Goal: Task Accomplishment & Management: Use online tool/utility

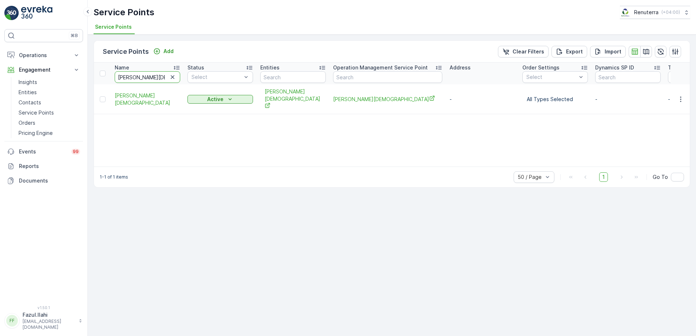
click at [152, 78] on input "[PERSON_NAME][DEMOGRAPHIC_DATA]" at bounding box center [148, 77] width 66 height 12
type input "Youu"
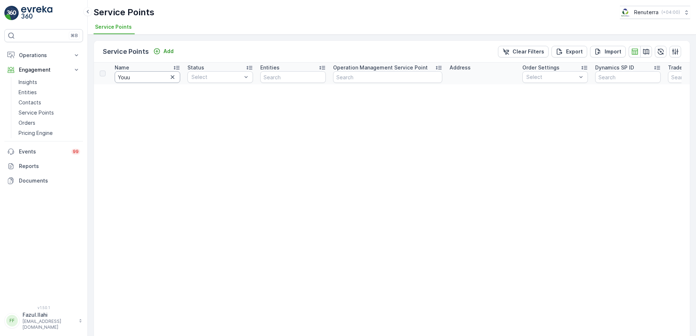
click at [152, 78] on input "Youu" at bounding box center [148, 77] width 66 height 12
type input "Yo"
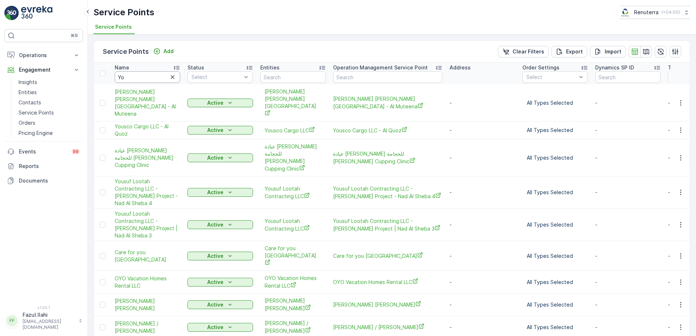
click at [152, 78] on input "Yo" at bounding box center [148, 77] width 66 height 12
type input "Yoo"
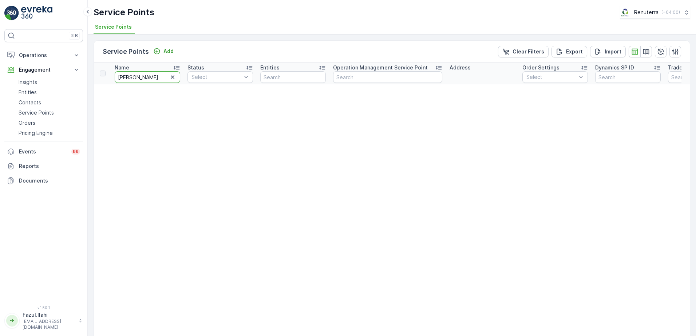
click at [152, 78] on input "Yoo" at bounding box center [148, 77] width 66 height 12
type input "Yo"
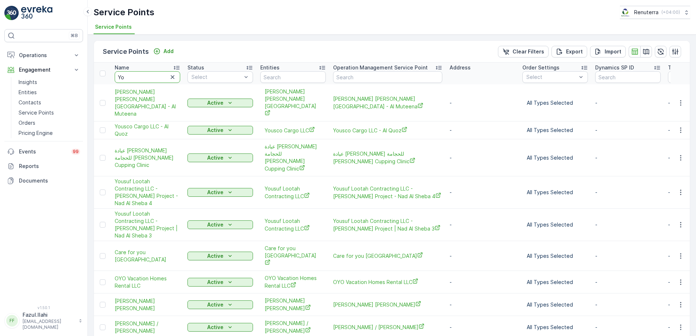
click at [152, 78] on input "Yo" at bounding box center [148, 77] width 66 height 12
type input "You"
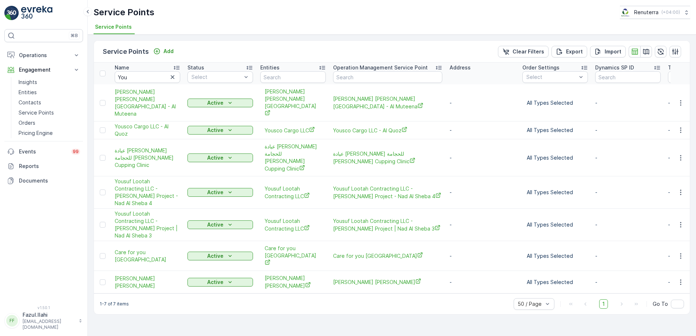
click at [140, 66] on div "Name" at bounding box center [148, 67] width 66 height 7
click at [142, 76] on input "You" at bounding box center [148, 77] width 66 height 12
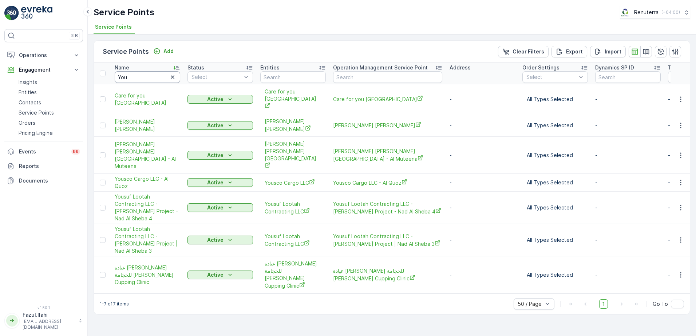
click at [145, 81] on input "You" at bounding box center [148, 77] width 66 height 12
type input "Yousuf"
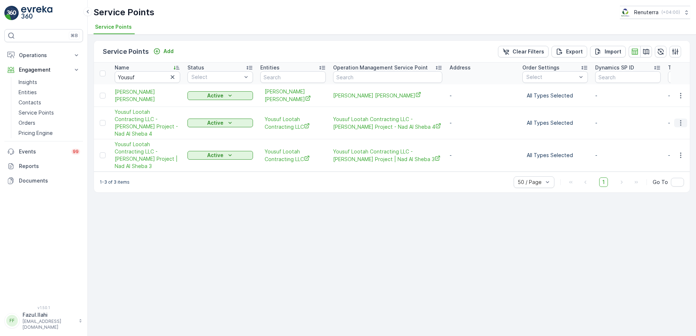
click at [682, 119] on icon "button" at bounding box center [680, 122] width 7 height 7
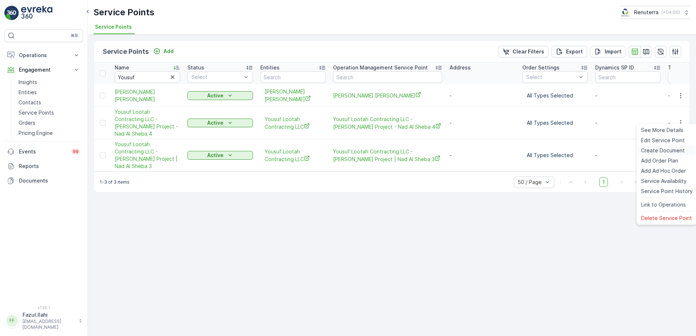
click at [662, 150] on span "Create Document" at bounding box center [663, 150] width 44 height 7
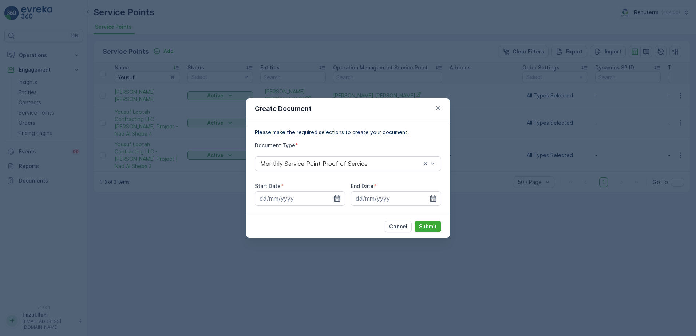
click at [339, 199] on icon "button" at bounding box center [336, 198] width 7 height 7
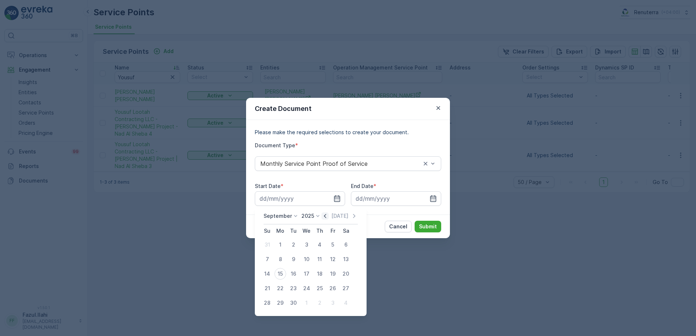
click at [324, 218] on icon "button" at bounding box center [324, 216] width 7 height 7
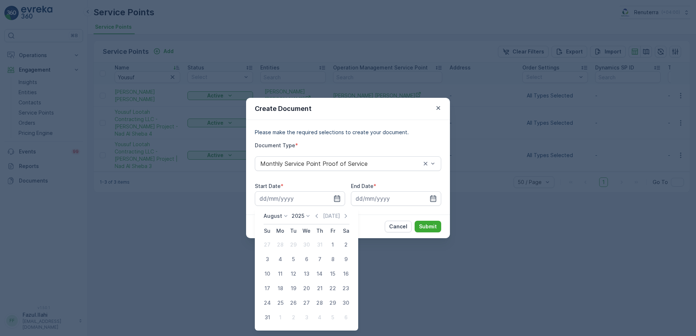
drag, startPoint x: 333, startPoint y: 243, endPoint x: 334, endPoint y: 252, distance: 8.9
click at [333, 243] on div "1" at bounding box center [333, 245] width 12 height 12
type input "01.08.2025"
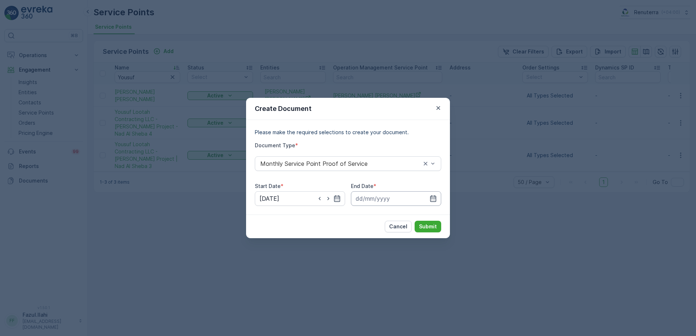
click at [440, 198] on input at bounding box center [396, 198] width 90 height 15
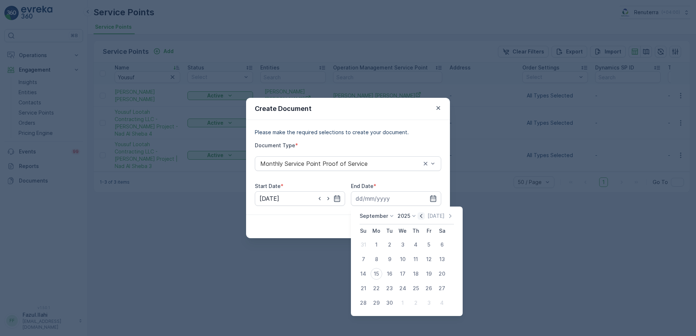
click at [423, 214] on icon "button" at bounding box center [420, 216] width 7 height 7
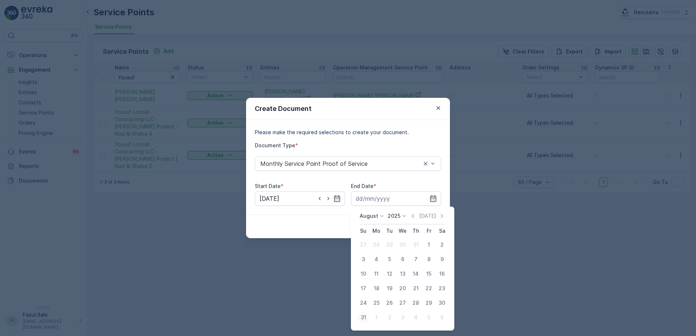
click at [366, 314] on div "31" at bounding box center [363, 318] width 12 height 12
type input "31.08.2025"
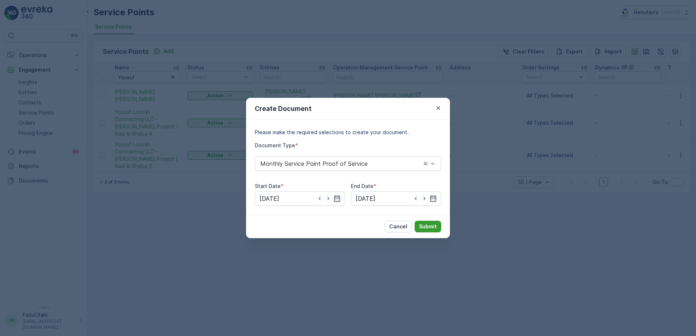
click at [433, 223] on p "Submit" at bounding box center [428, 226] width 18 height 7
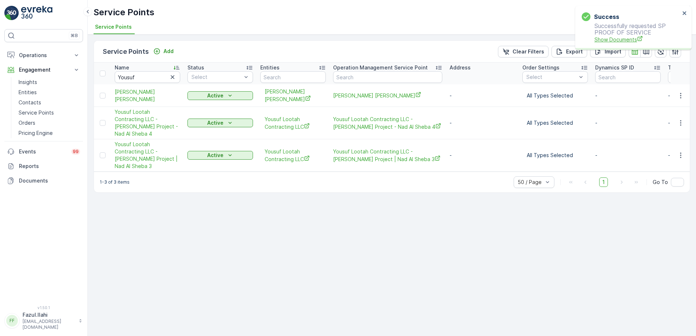
click at [622, 38] on span "Show Documents" at bounding box center [637, 40] width 86 height 8
click at [680, 152] on icon "button" at bounding box center [680, 155] width 7 height 7
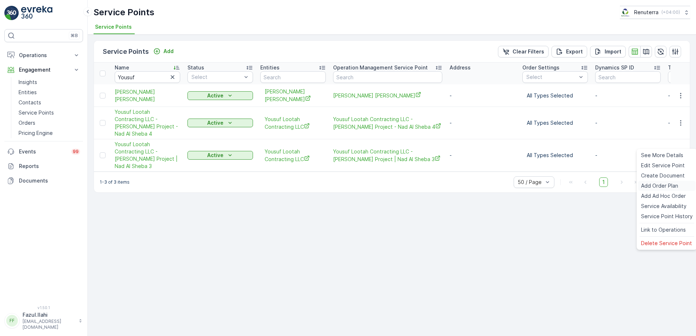
click at [660, 181] on div "Add Order Plan" at bounding box center [666, 186] width 57 height 10
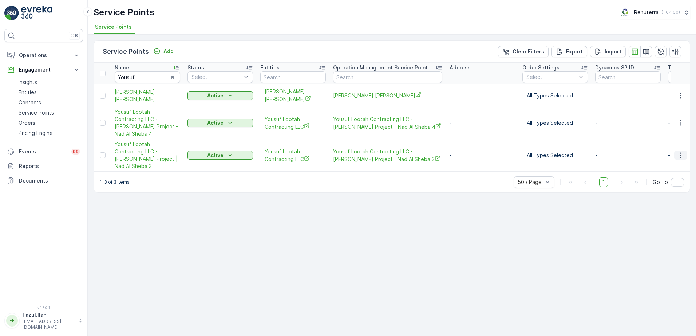
click at [679, 152] on icon "button" at bounding box center [680, 155] width 7 height 7
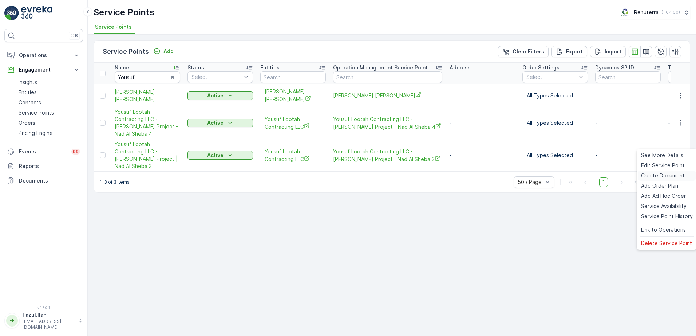
click at [656, 176] on span "Create Document" at bounding box center [663, 175] width 44 height 7
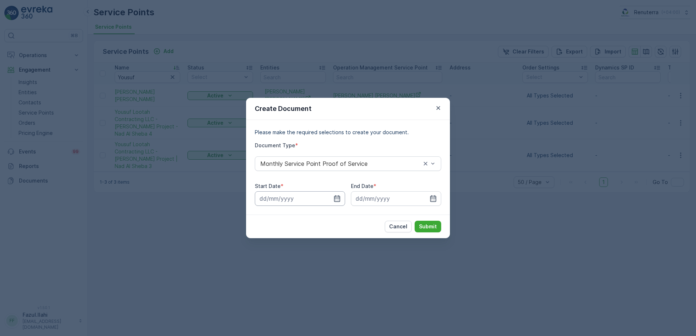
drag, startPoint x: 338, startPoint y: 199, endPoint x: 341, endPoint y: 205, distance: 6.2
click at [338, 198] on icon "button" at bounding box center [336, 198] width 7 height 7
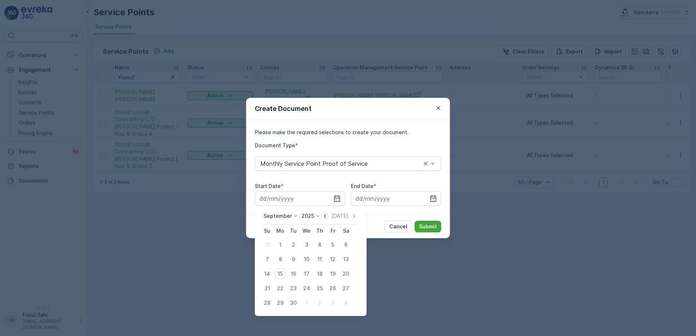
click at [325, 216] on icon "button" at bounding box center [324, 216] width 7 height 7
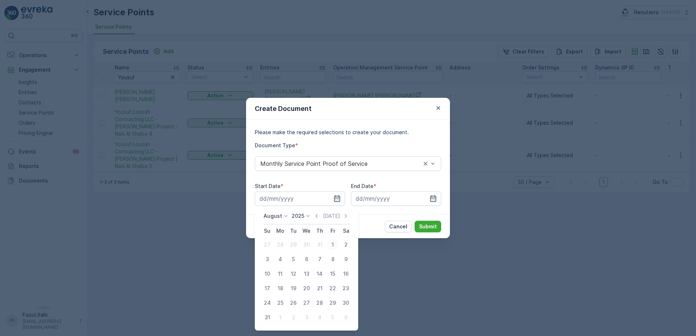
click at [333, 242] on div "1" at bounding box center [333, 245] width 12 height 12
type input "01.08.2025"
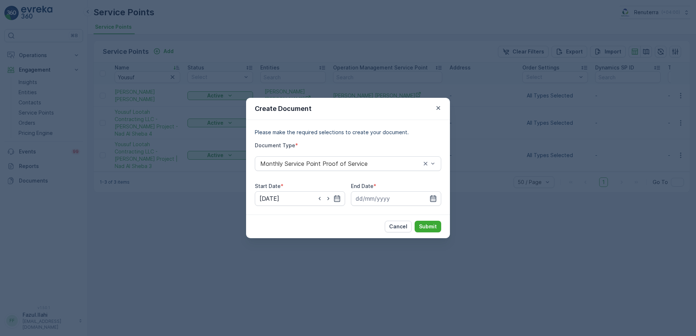
click at [434, 196] on icon "button" at bounding box center [433, 198] width 6 height 7
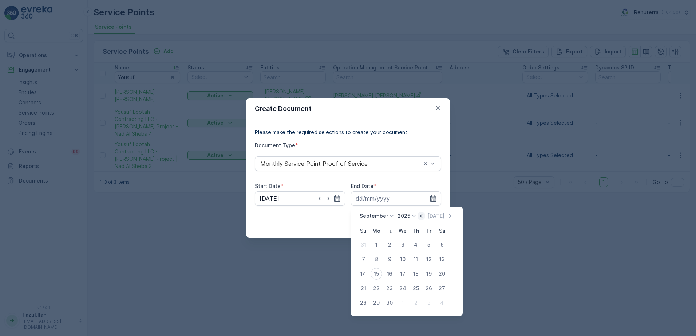
click at [420, 216] on icon "button" at bounding box center [420, 216] width 7 height 7
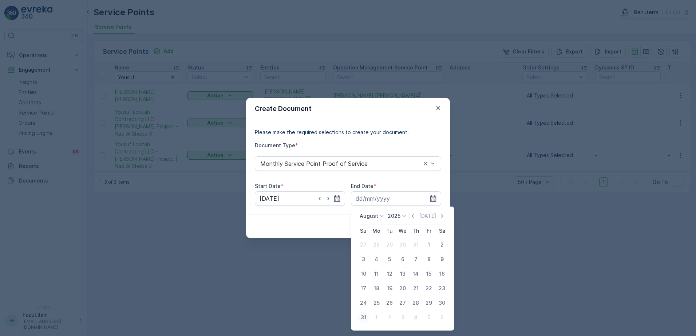
click at [363, 316] on div "31" at bounding box center [363, 318] width 12 height 12
type input "31.08.2025"
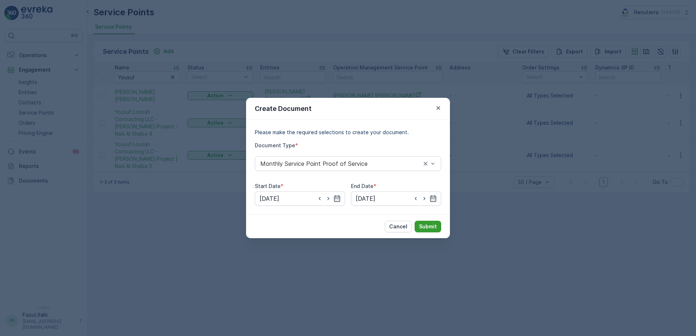
click at [431, 229] on p "Submit" at bounding box center [428, 226] width 18 height 7
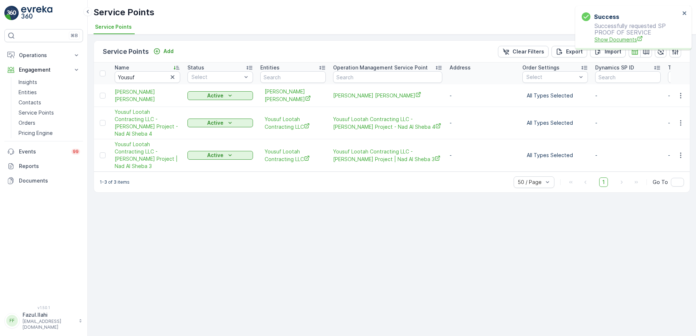
click at [621, 37] on span "Show Documents" at bounding box center [637, 40] width 86 height 8
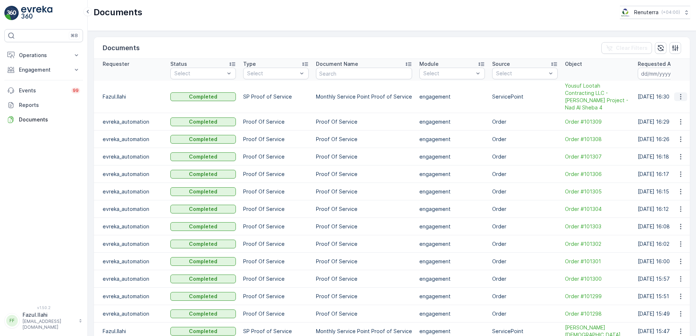
click at [679, 93] on icon "button" at bounding box center [680, 96] width 7 height 7
click at [670, 106] on span "See Details" at bounding box center [678, 103] width 28 height 7
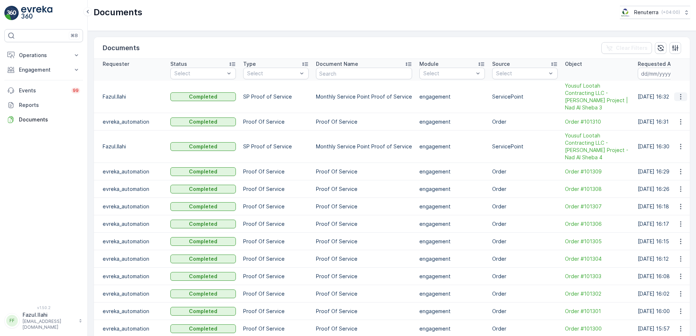
click at [681, 93] on icon "button" at bounding box center [680, 96] width 7 height 7
click at [670, 109] on div "See Details" at bounding box center [679, 104] width 34 height 10
